Goal: Task Accomplishment & Management: Manage account settings

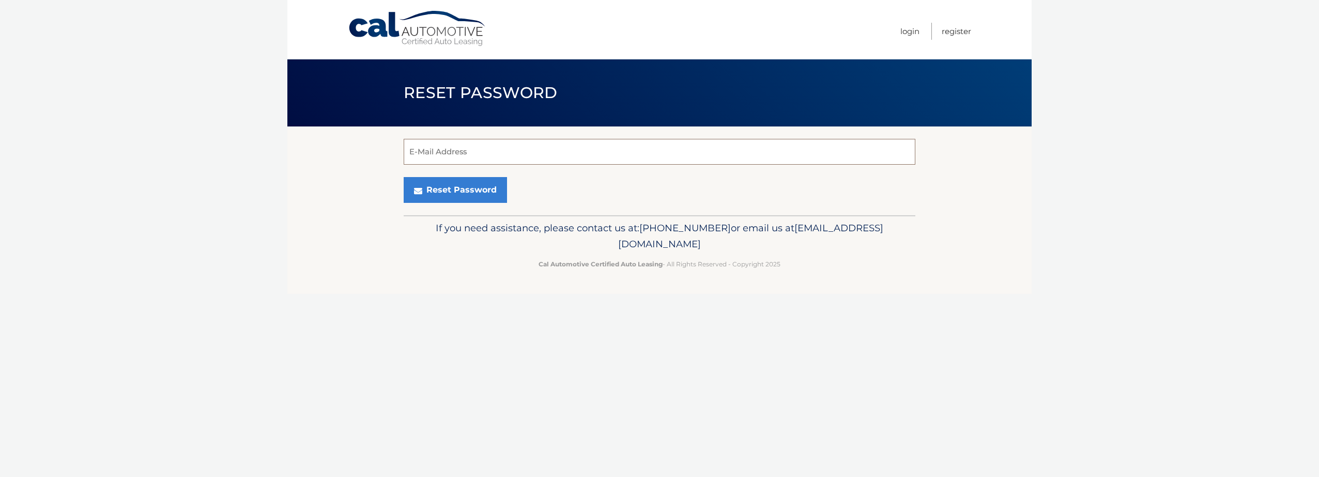
click at [463, 159] on input "E-Mail Address" at bounding box center [660, 152] width 512 height 26
type input "[EMAIL_ADDRESS][DOMAIN_NAME]"
click at [444, 198] on button "Reset Password" at bounding box center [455, 190] width 103 height 26
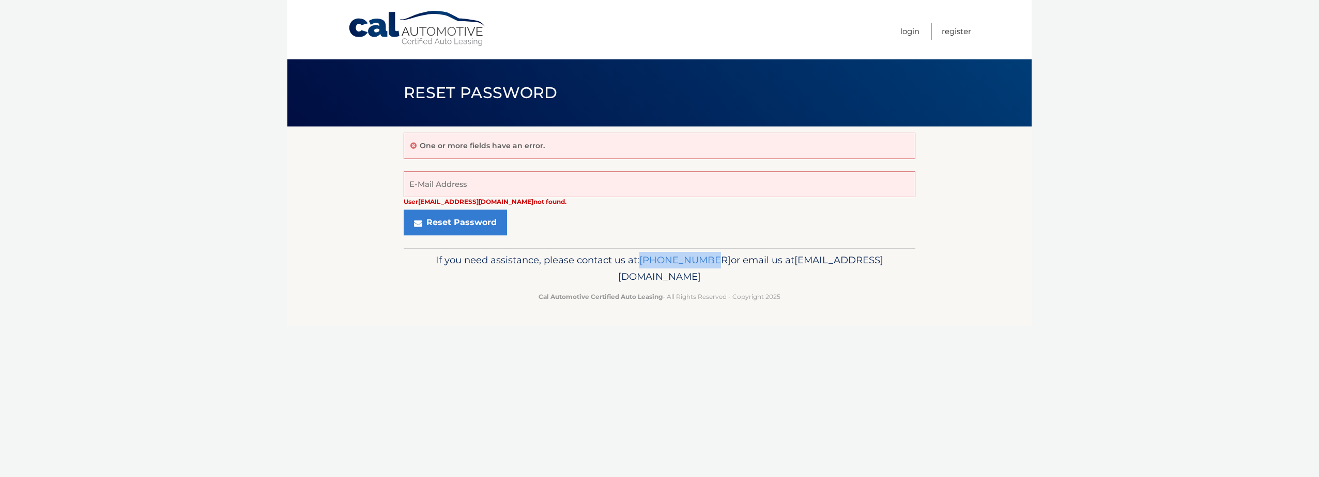
drag, startPoint x: 699, startPoint y: 261, endPoint x: 761, endPoint y: 266, distance: 62.2
click at [761, 266] on p "If you need assistance, please contact us at: 609-807-3200 or email us at Custo…" at bounding box center [659, 268] width 498 height 33
drag, startPoint x: 761, startPoint y: 266, endPoint x: 795, endPoint y: 301, distance: 48.6
click at [795, 301] on p "Cal Automotive Certified Auto Leasing - All Rights Reserved - Copyright 2025" at bounding box center [659, 296] width 498 height 11
